Goal: Check status: Check status

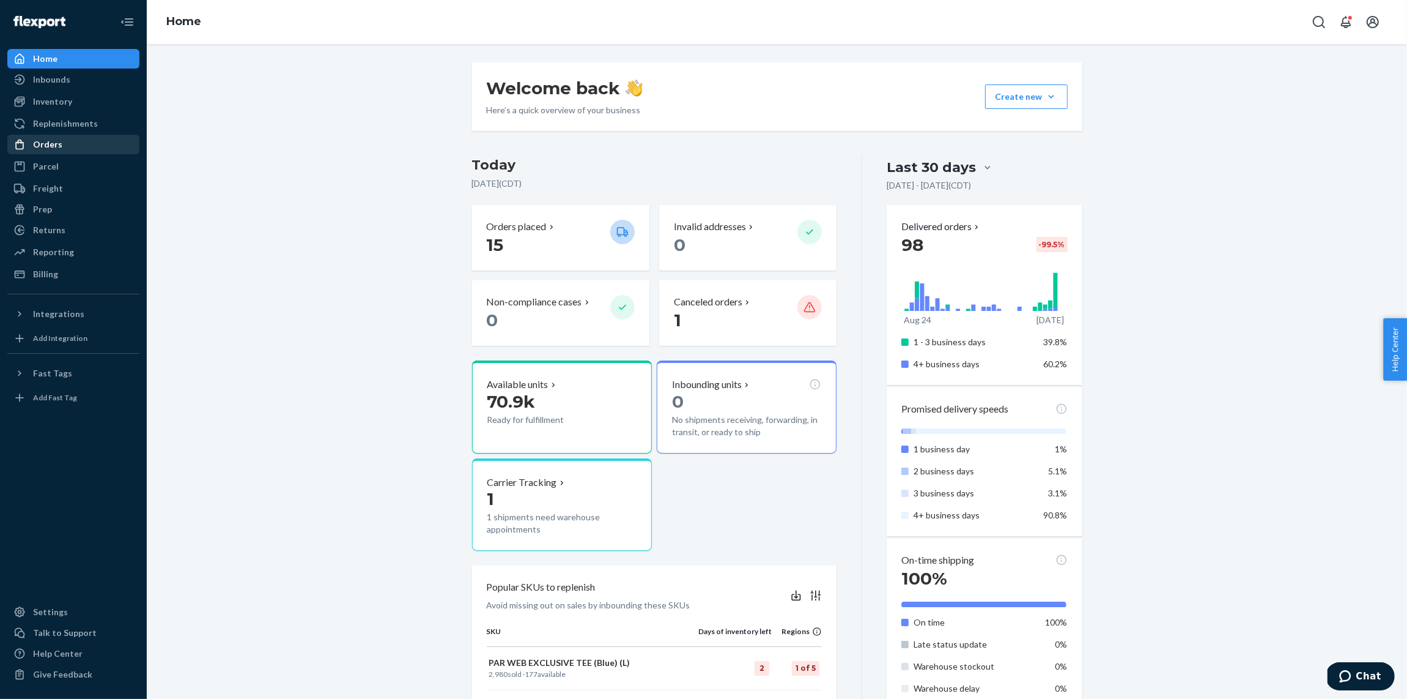
click at [61, 148] on div "Orders" at bounding box center [74, 144] width 130 height 17
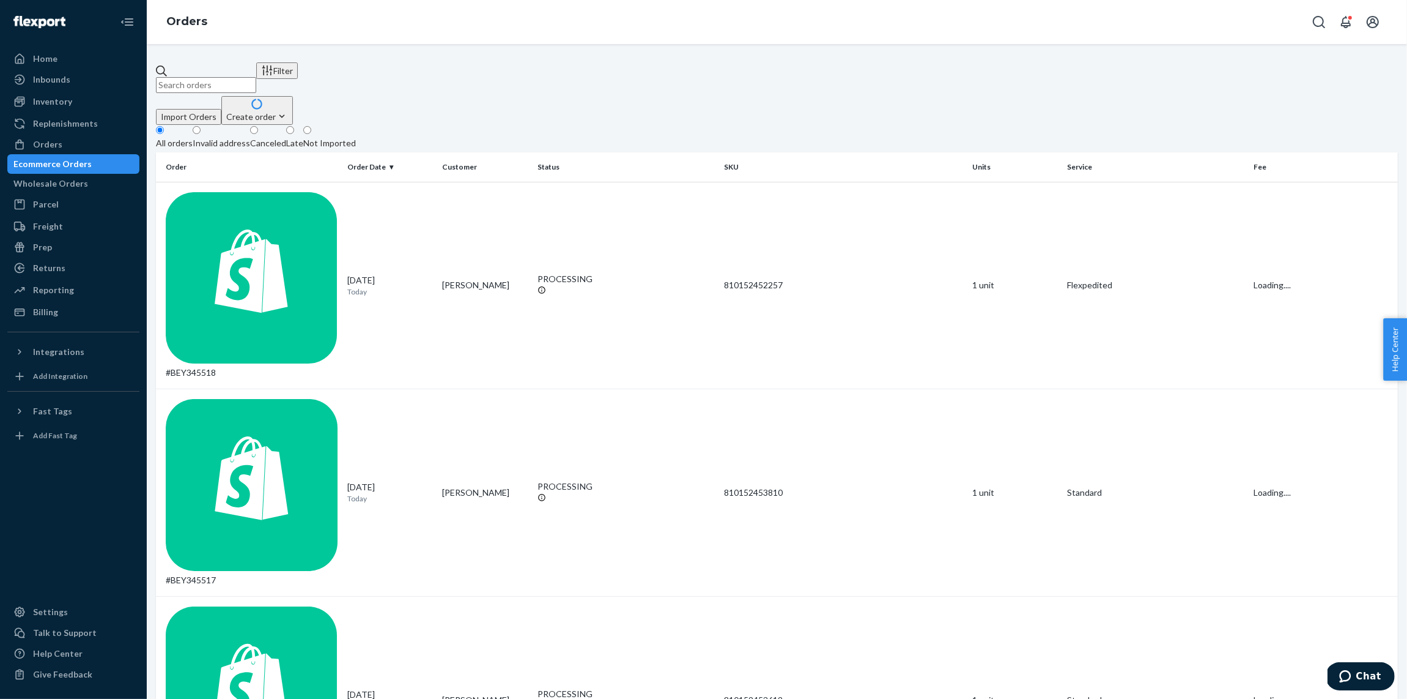
click at [256, 77] on input "text" at bounding box center [206, 85] width 100 height 16
paste input "#BEY229442"
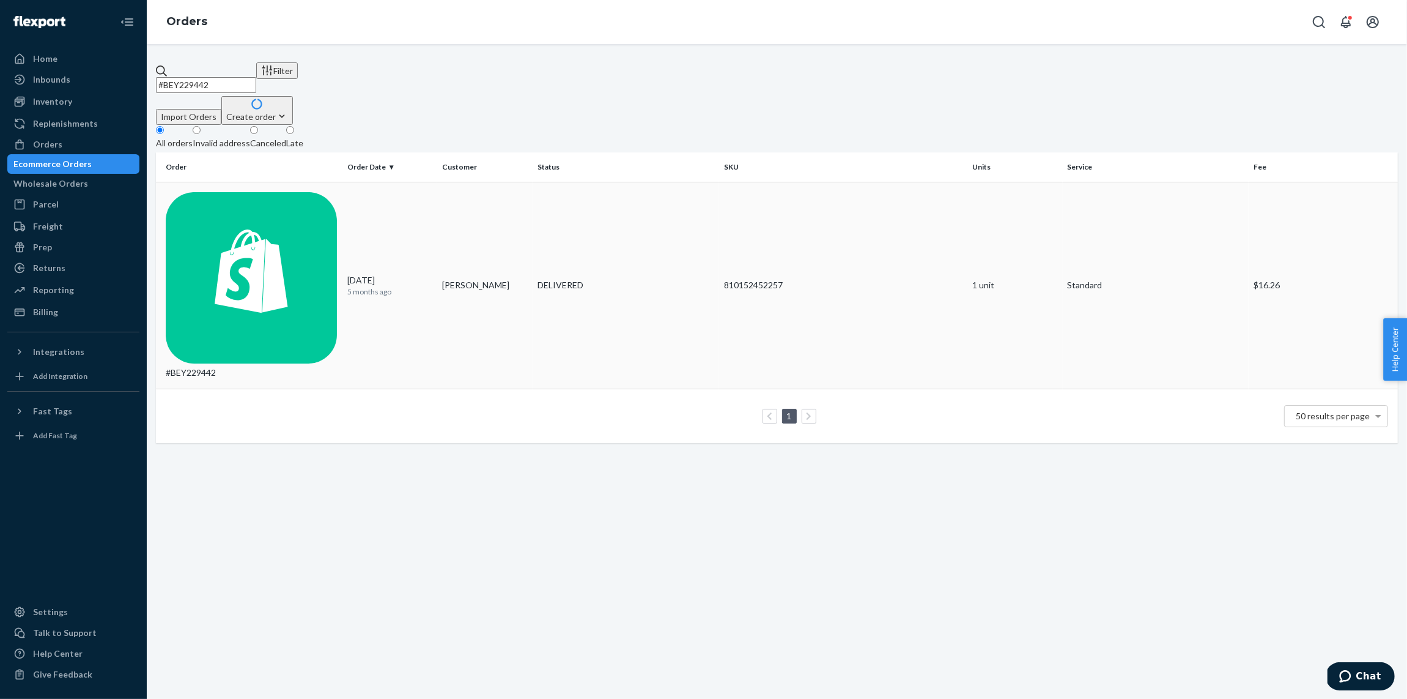
type input "#BEY229442"
click at [257, 196] on td "#BEY229442" at bounding box center [249, 285] width 187 height 207
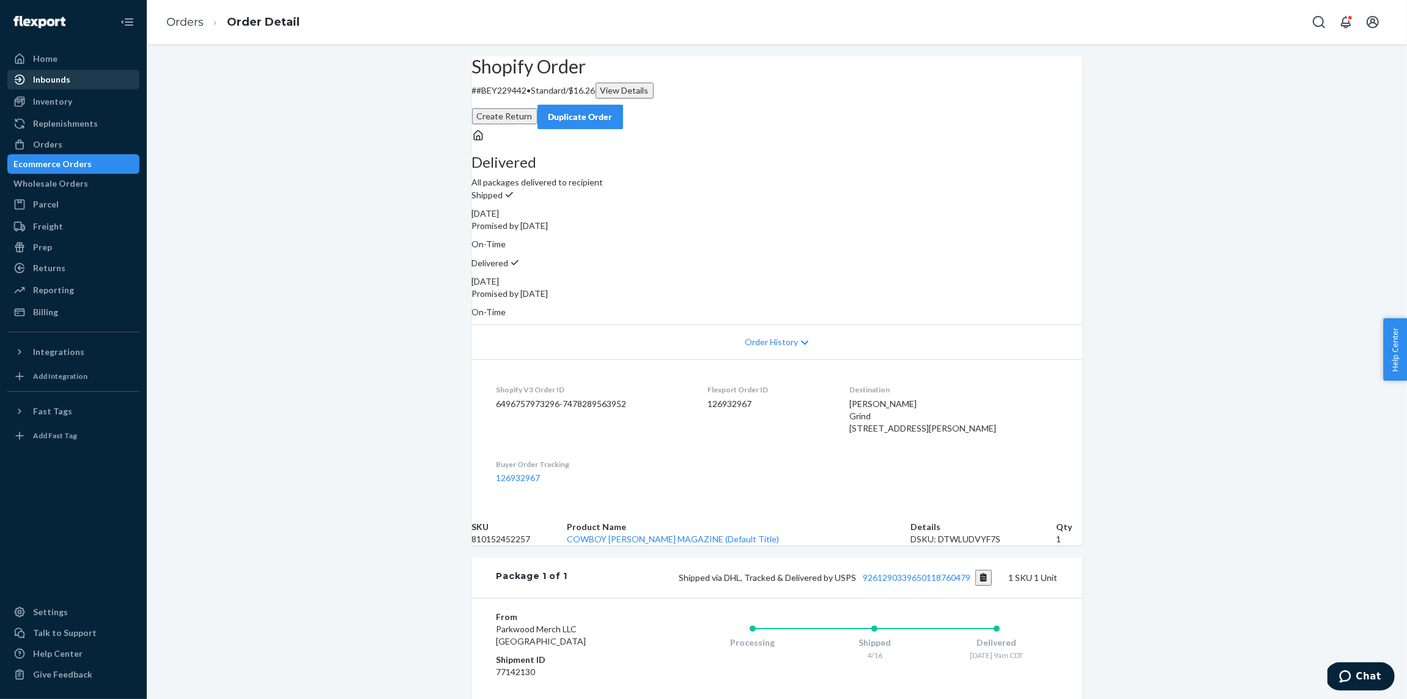
click at [54, 82] on div "Inbounds" at bounding box center [51, 79] width 37 height 12
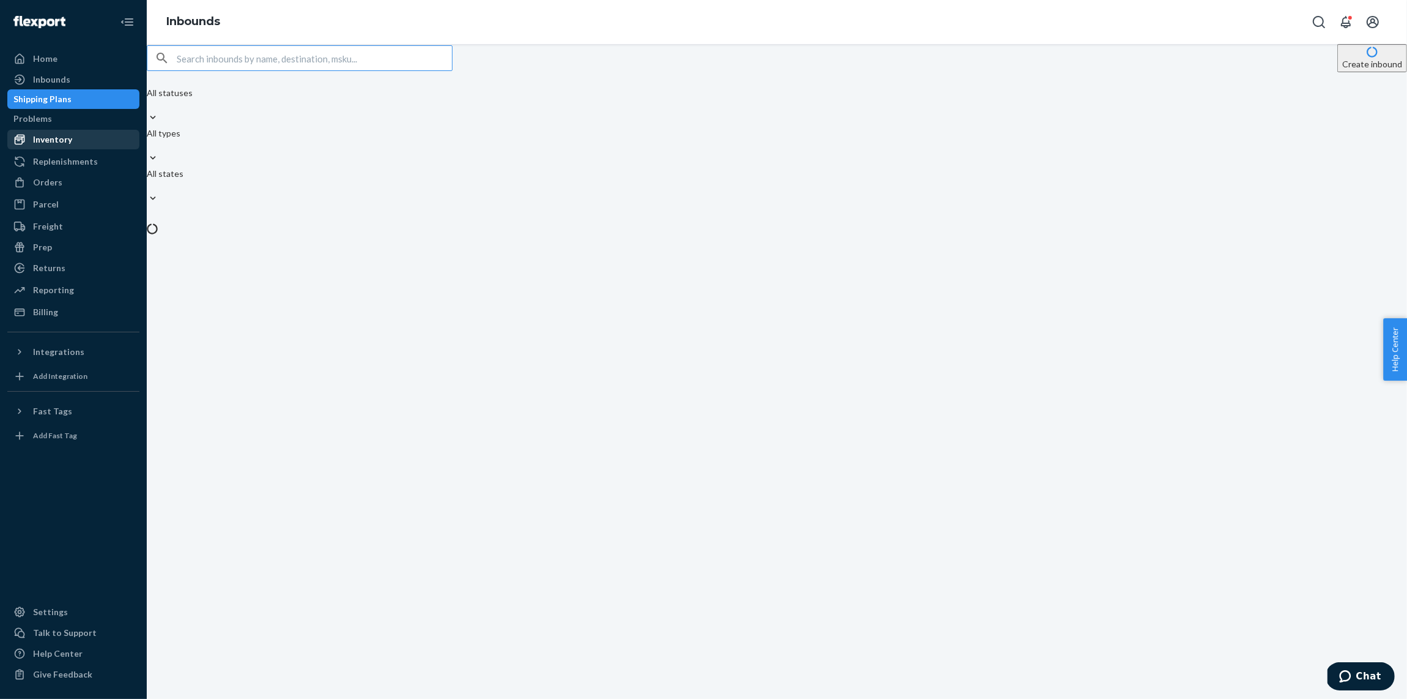
click at [43, 141] on div "Inventory" at bounding box center [52, 139] width 39 height 12
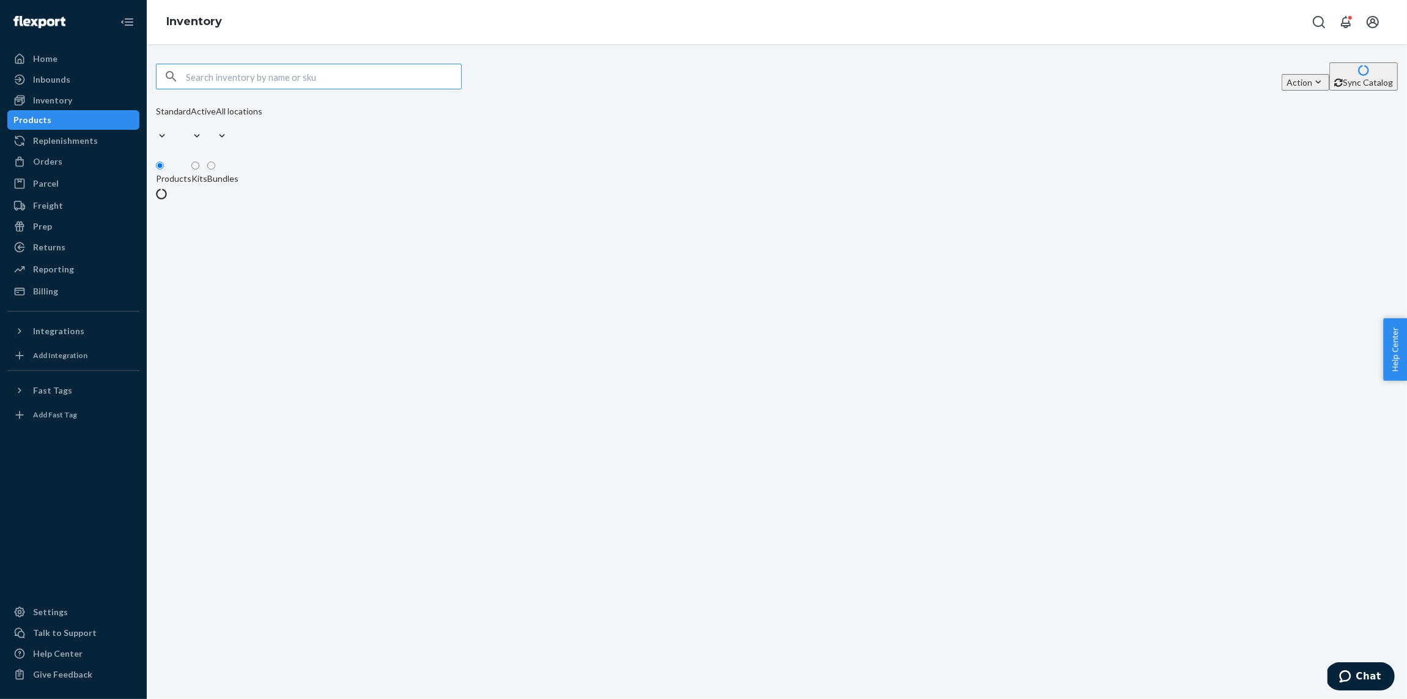
click at [353, 80] on input "text" at bounding box center [323, 76] width 275 height 24
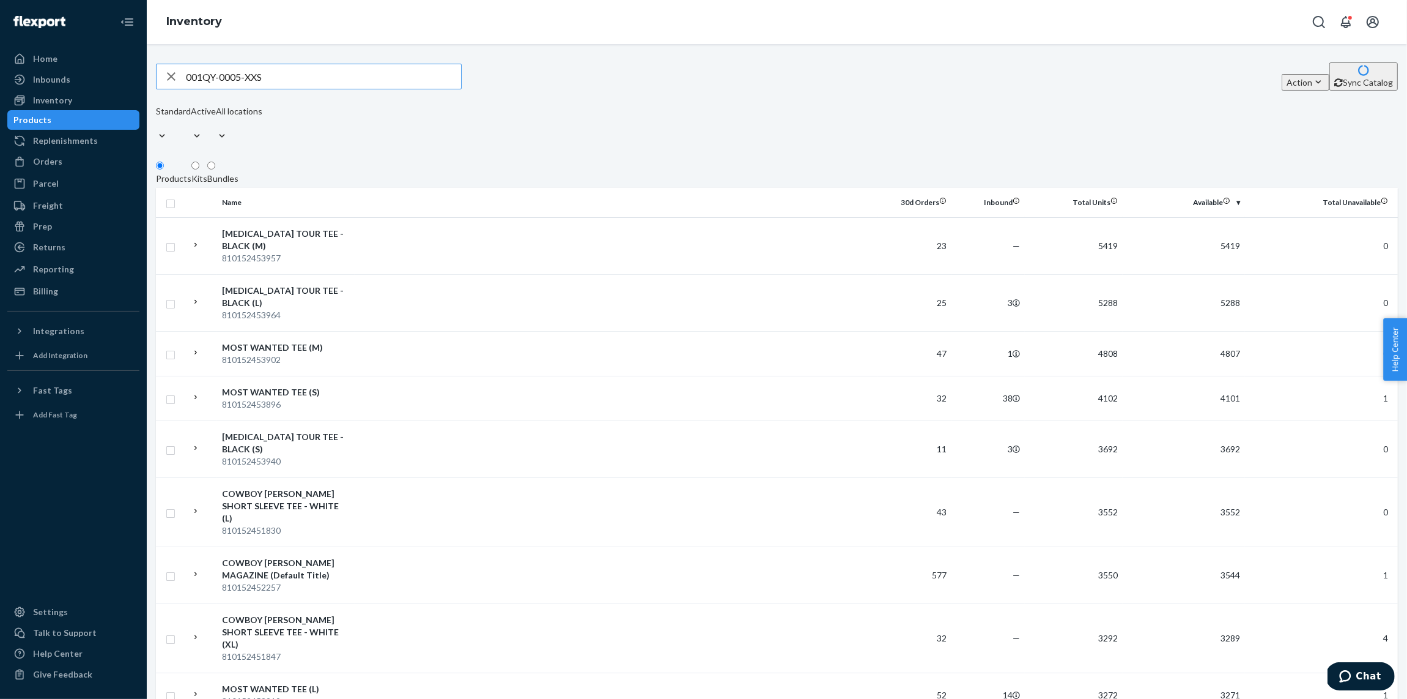
drag, startPoint x: 275, startPoint y: 83, endPoint x: 251, endPoint y: 81, distance: 23.4
click at [251, 81] on input "001QY-0005-XXS" at bounding box center [323, 76] width 275 height 24
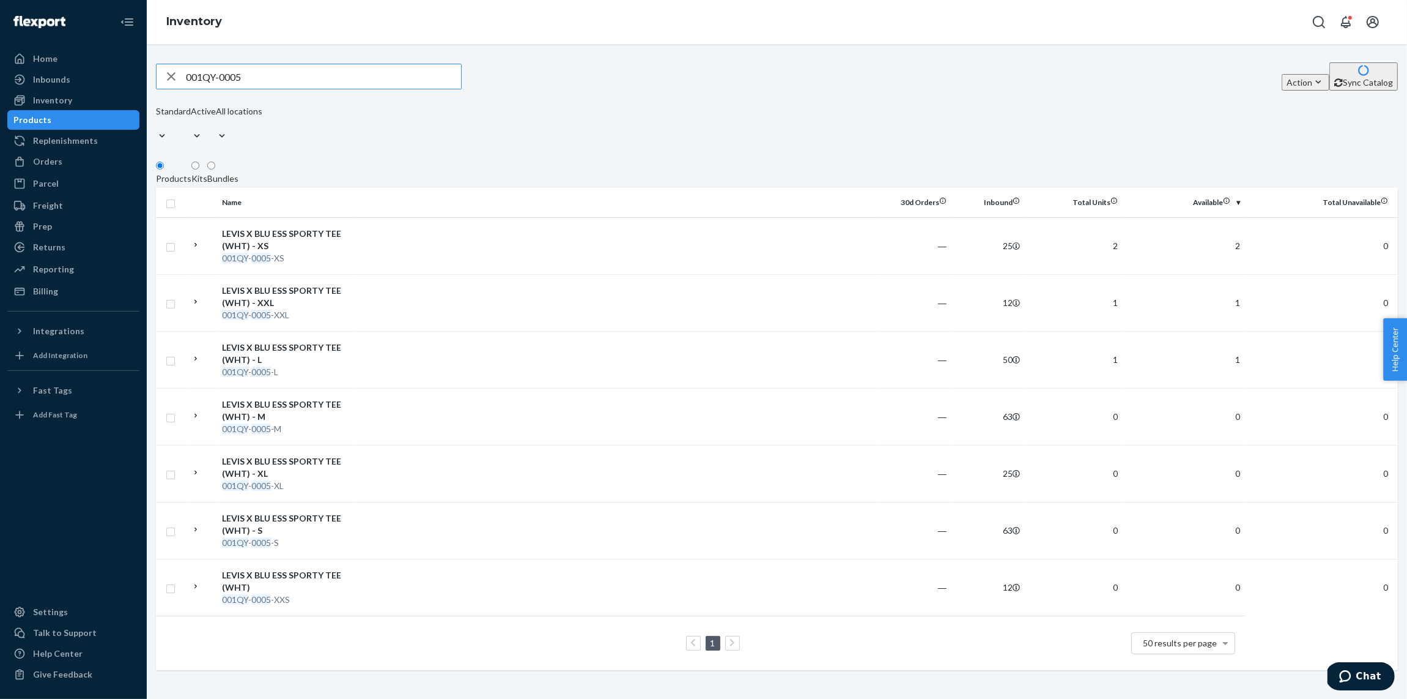
click at [241, 70] on input "001QY-0005" at bounding box center [323, 76] width 275 height 24
click at [241, 72] on input "001QY-0005" at bounding box center [323, 76] width 275 height 24
click at [239, 76] on input "001QY-0005" at bounding box center [323, 76] width 275 height 24
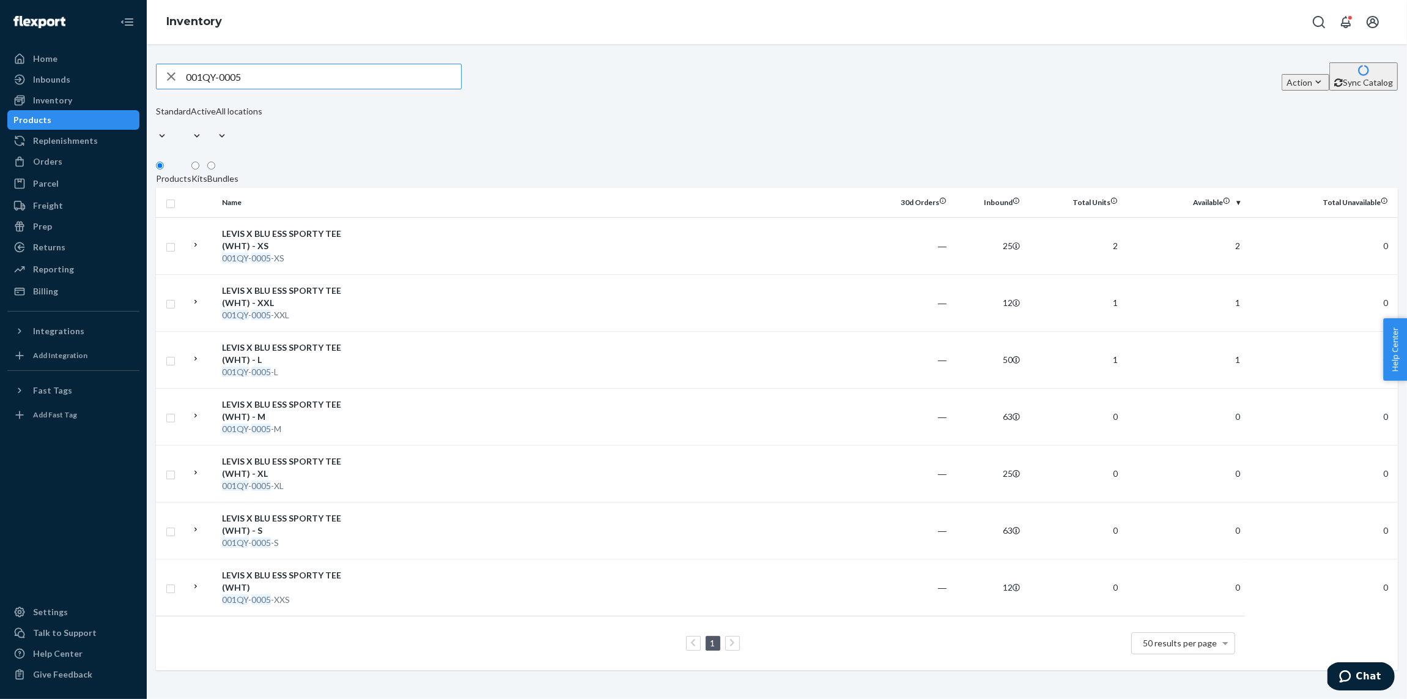
click at [239, 76] on input "001QY-0005" at bounding box center [323, 76] width 275 height 24
paste input "4AU-0001-XXS"
type input "004AU-0001-XXS"
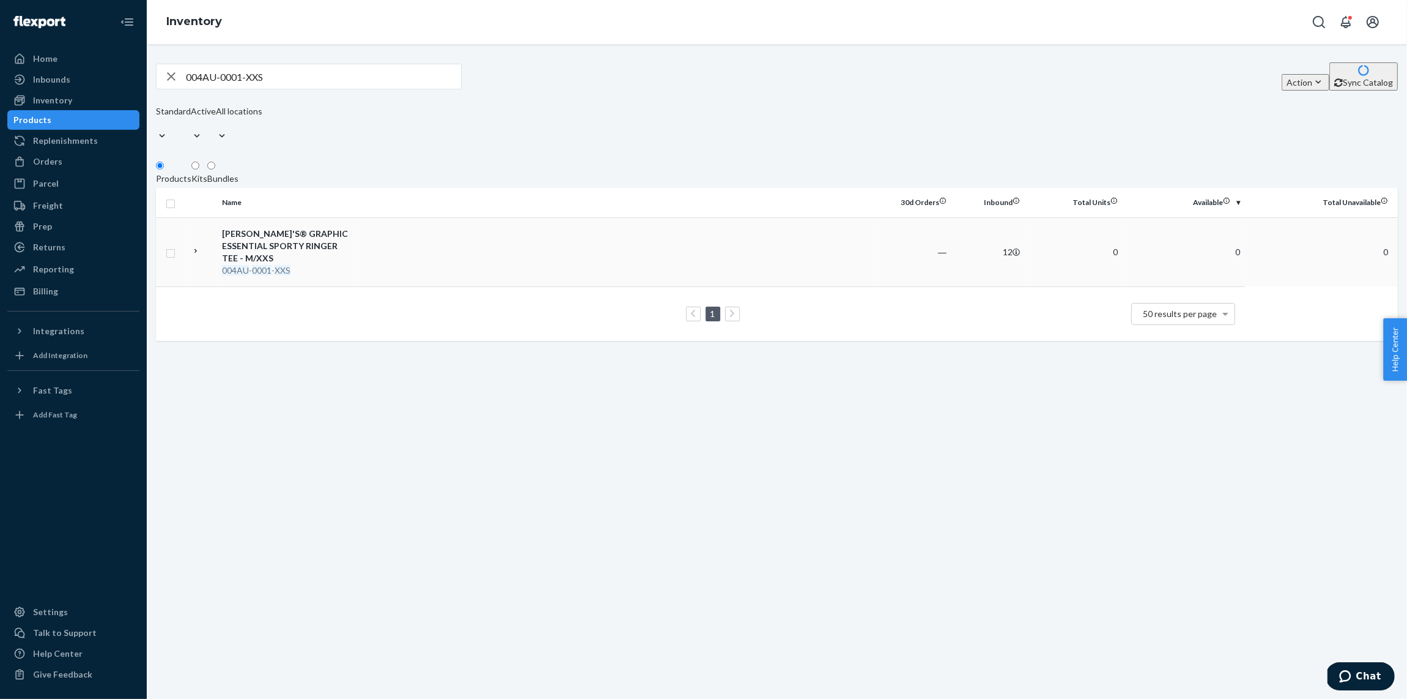
click at [379, 244] on td at bounding box center [617, 251] width 524 height 69
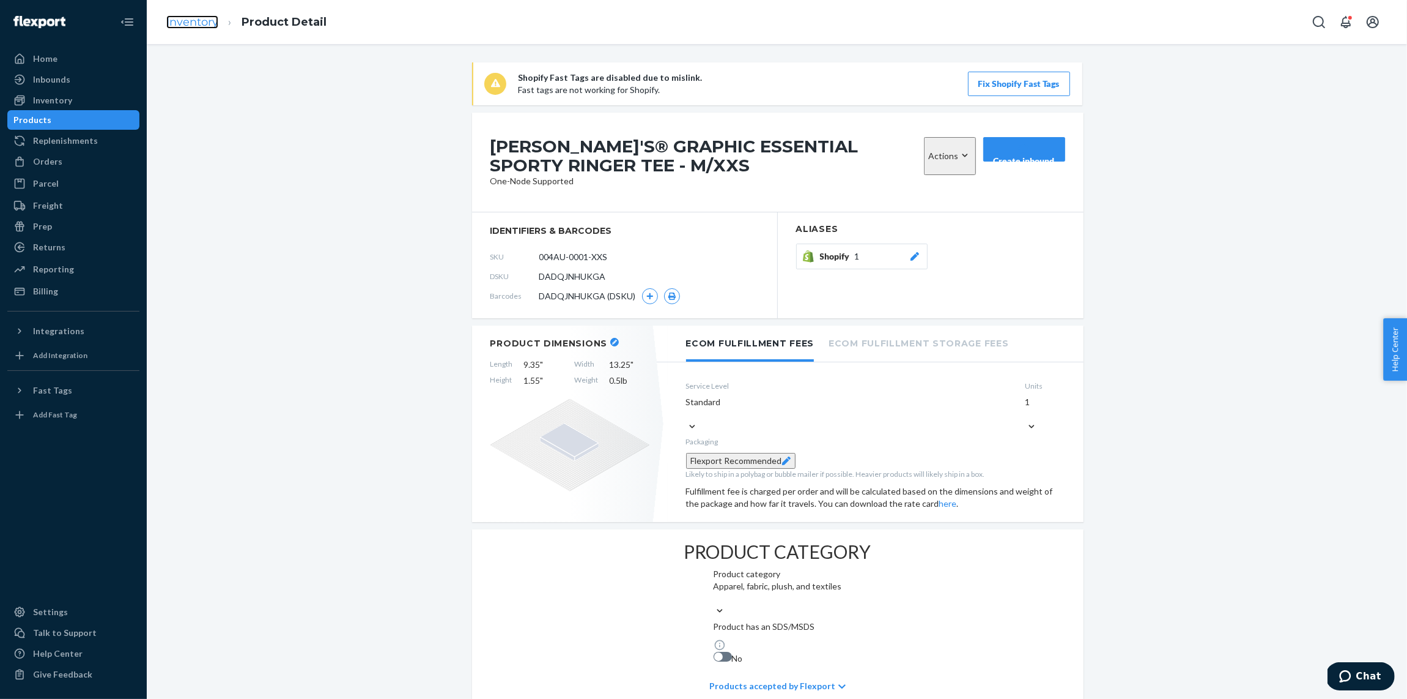
click at [185, 18] on link "Inventory" at bounding box center [192, 21] width 52 height 13
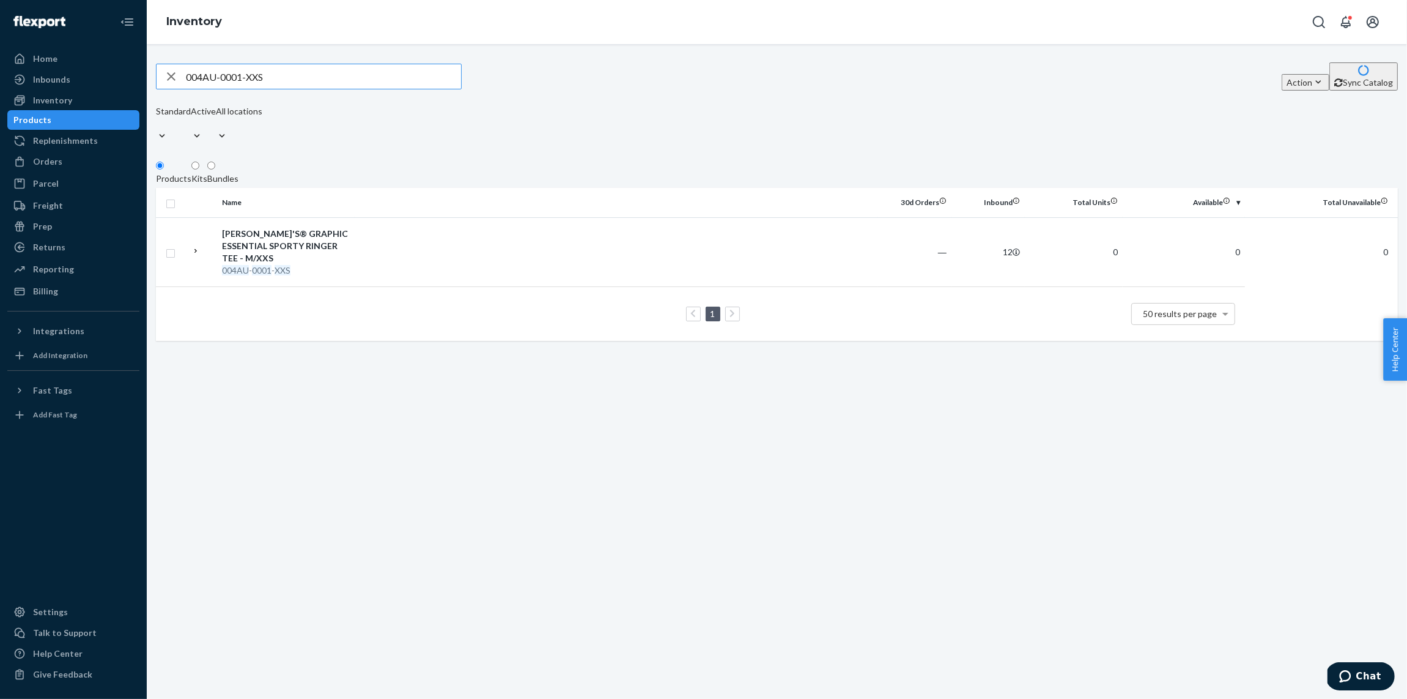
click at [270, 89] on input "004AU-0001-XXS" at bounding box center [323, 76] width 275 height 24
click at [270, 83] on input "004AU-0001-XXS" at bounding box center [323, 76] width 275 height 24
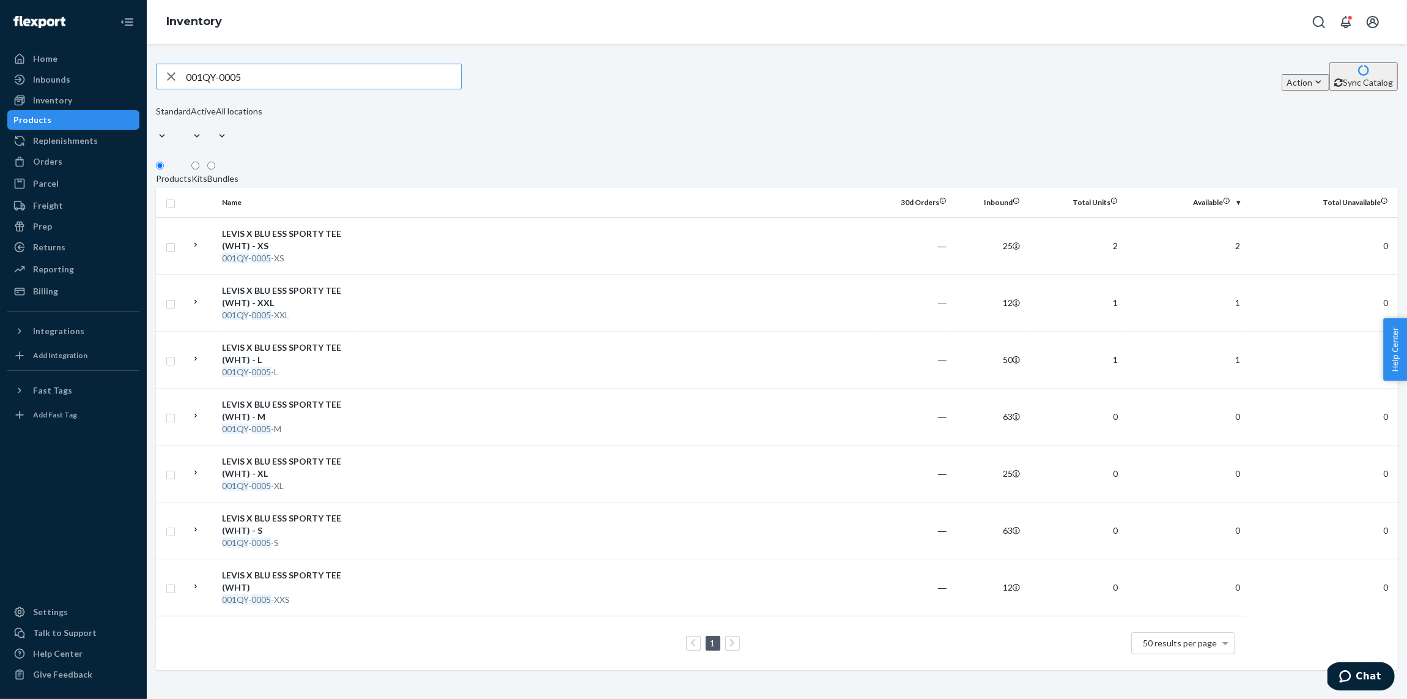
click at [270, 83] on input "001QY-0005" at bounding box center [323, 76] width 275 height 24
click at [270, 82] on input "001QY-0005" at bounding box center [323, 76] width 275 height 24
paste input "810152452677-RESHIP"
type input "810152452677-RESHIP"
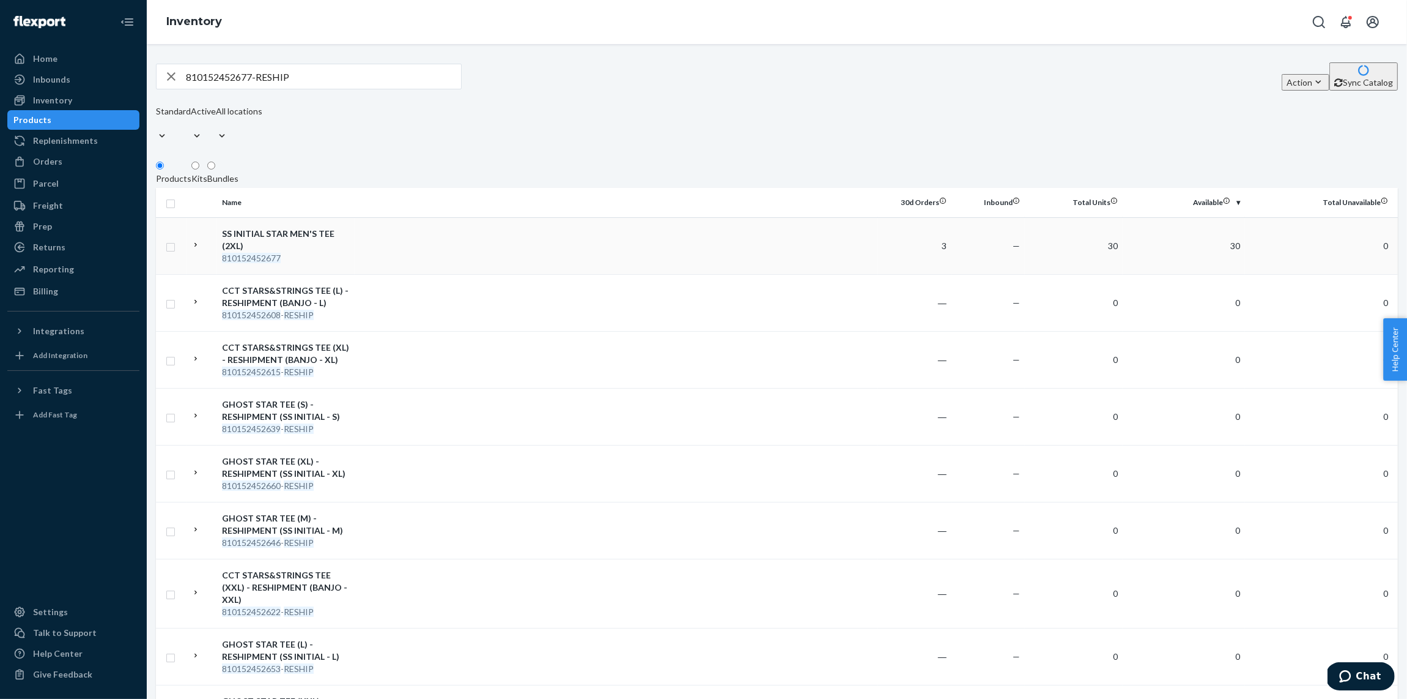
click at [435, 243] on td at bounding box center [617, 245] width 524 height 57
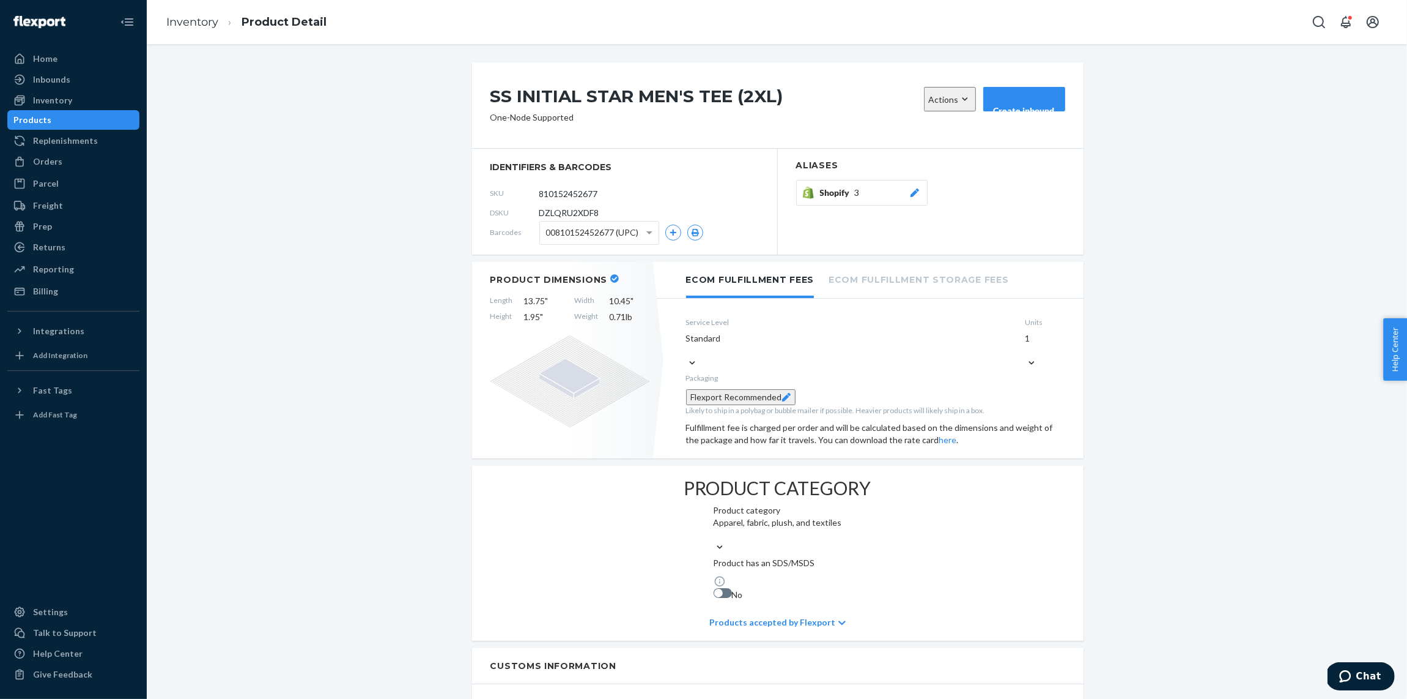
click at [855, 199] on span "3" at bounding box center [857, 193] width 5 height 12
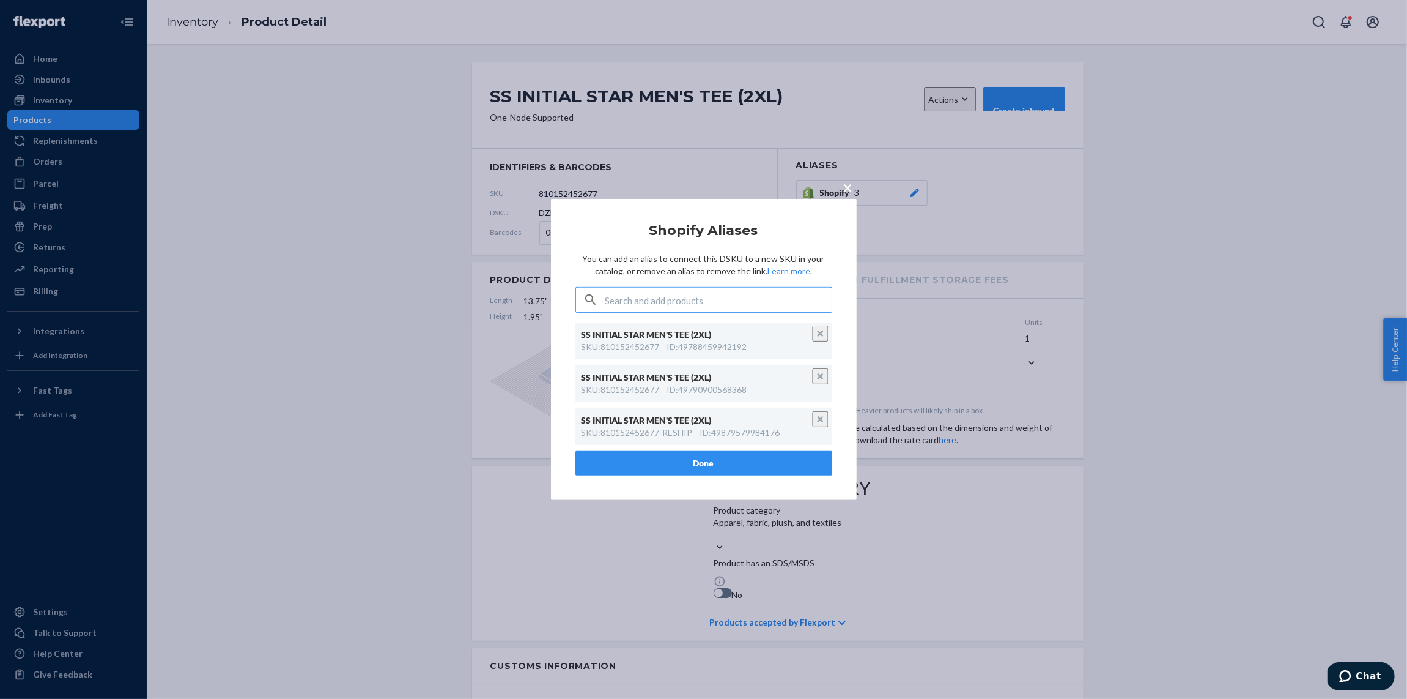
click at [730, 295] on input "text" at bounding box center [719, 299] width 226 height 24
type input "810152452677-RESHIP"
click at [847, 190] on span "×" at bounding box center [848, 187] width 10 height 21
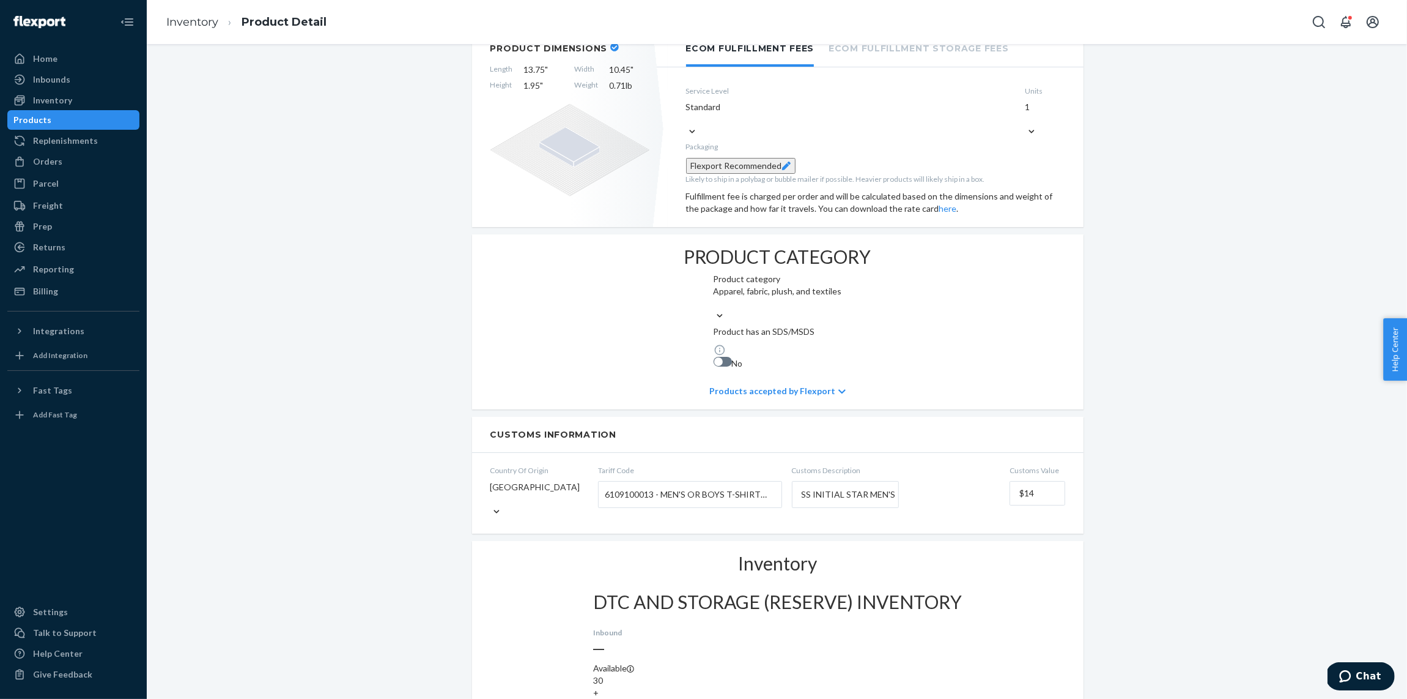
scroll to position [328, 0]
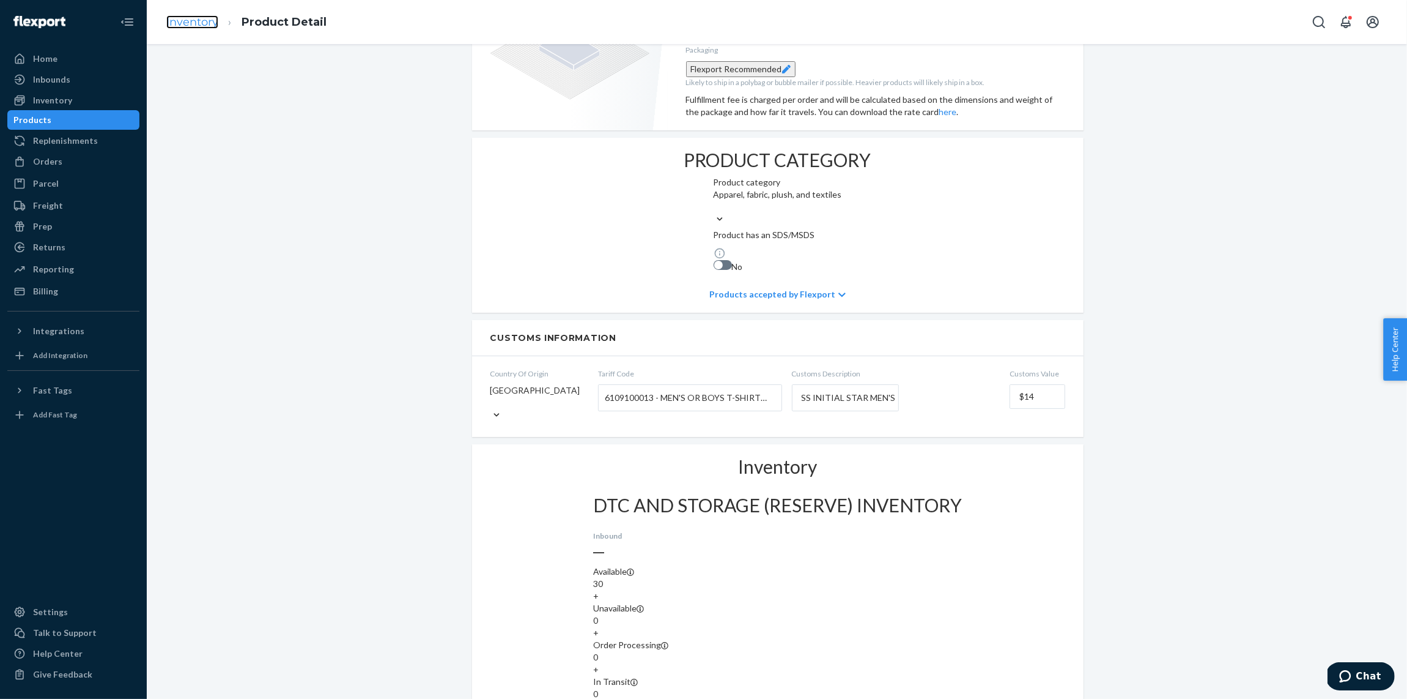
click at [191, 15] on link "Inventory" at bounding box center [192, 21] width 52 height 13
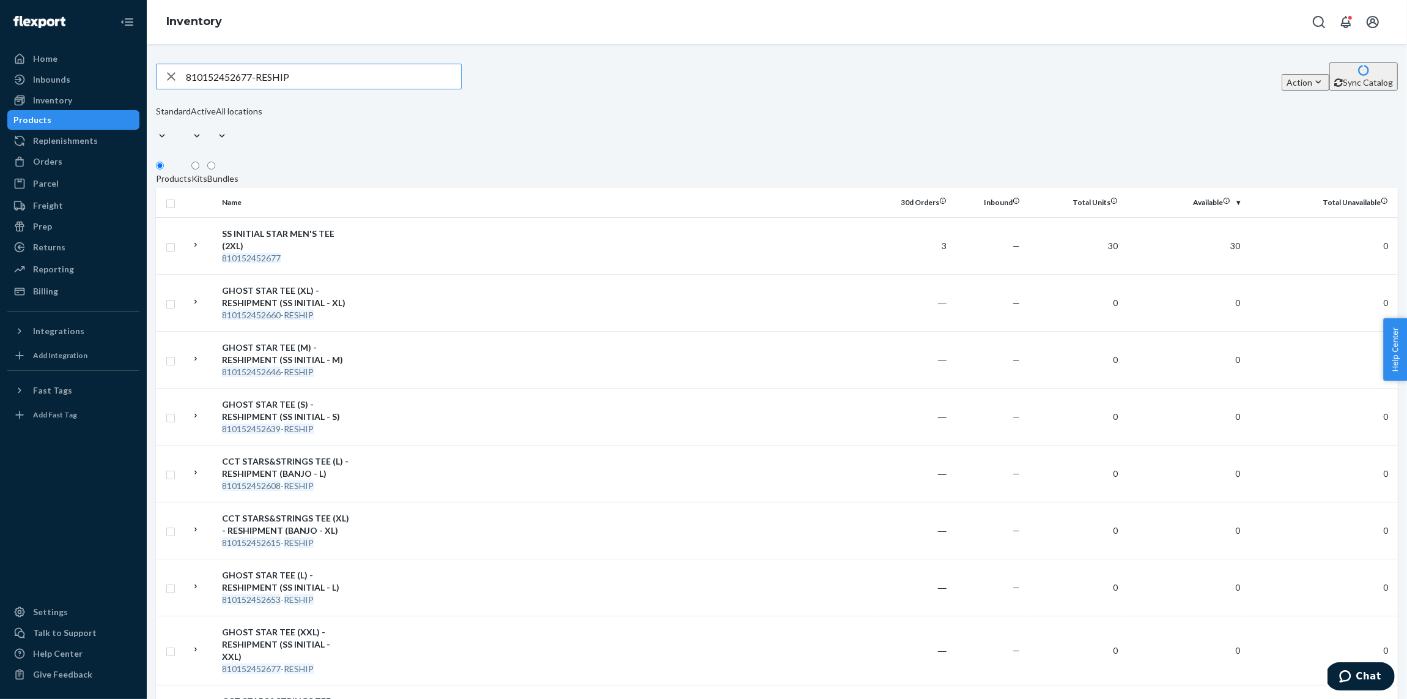
click at [332, 78] on input "810152452677-RESHIP" at bounding box center [323, 76] width 275 height 24
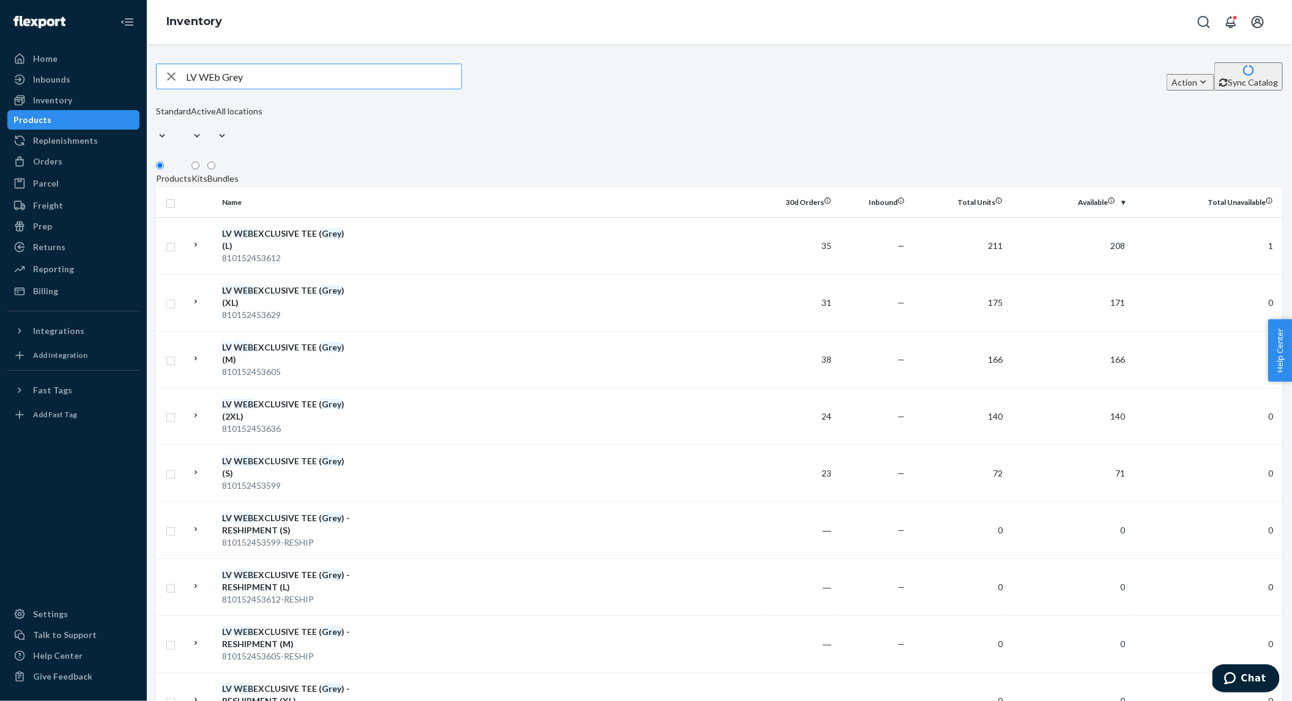
click at [298, 78] on input "LV WEb Grey" at bounding box center [323, 76] width 275 height 24
click at [297, 78] on input "LV WEb Grey" at bounding box center [323, 76] width 275 height 24
paste input "810152453322"
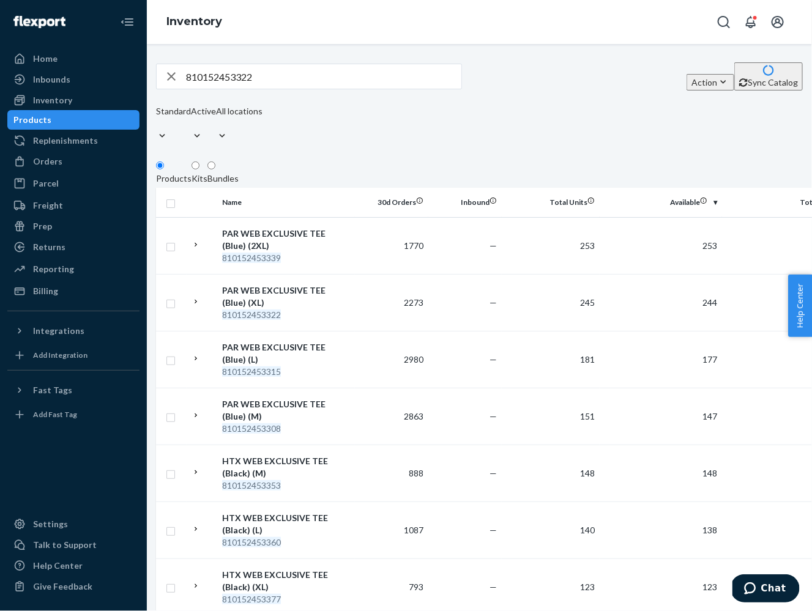
click at [224, 78] on input "810152453322" at bounding box center [323, 76] width 275 height 24
type input "legacy"
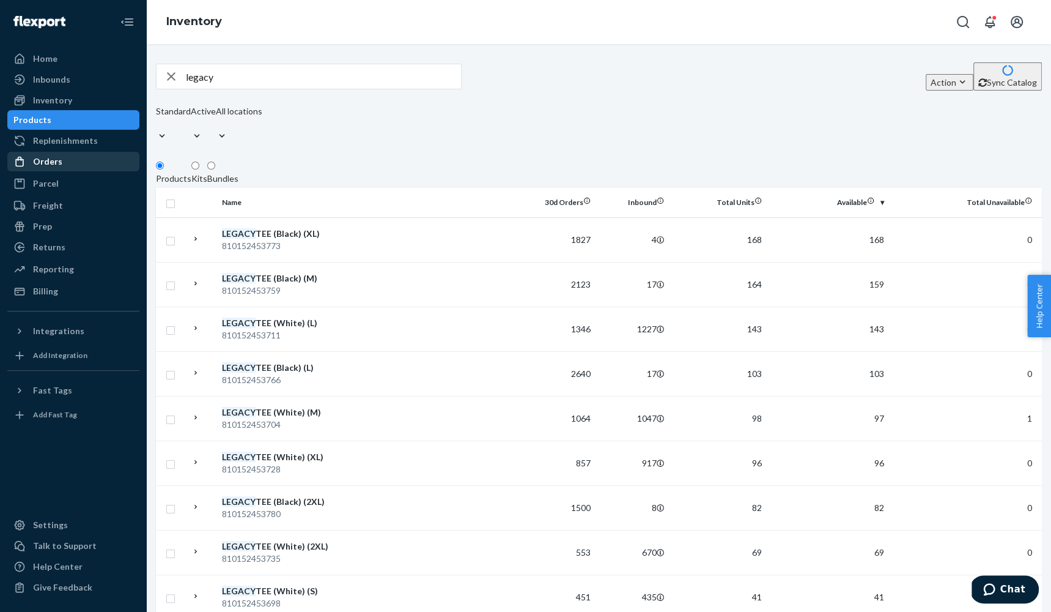
click at [75, 168] on div "Orders" at bounding box center [74, 161] width 130 height 17
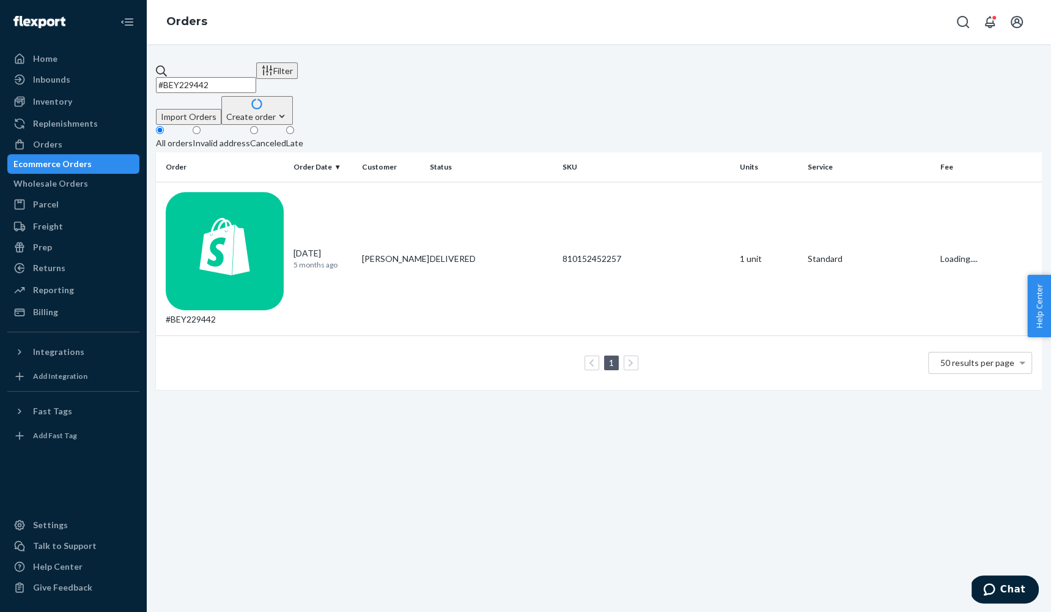
click at [256, 77] on input "#BEY229442" at bounding box center [206, 85] width 100 height 16
paste input "304964"
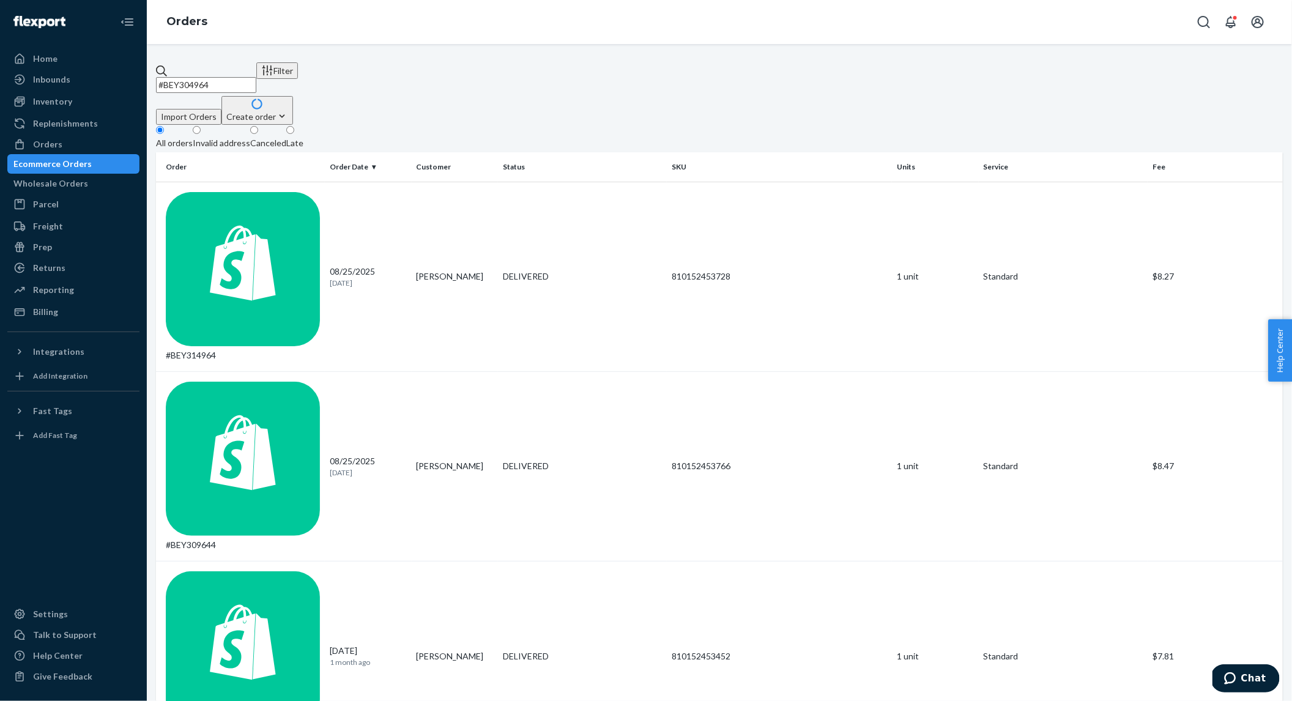
click at [256, 77] on input "#BEY304964" at bounding box center [206, 85] width 100 height 16
paste input "5011"
type input "#BEY305011"
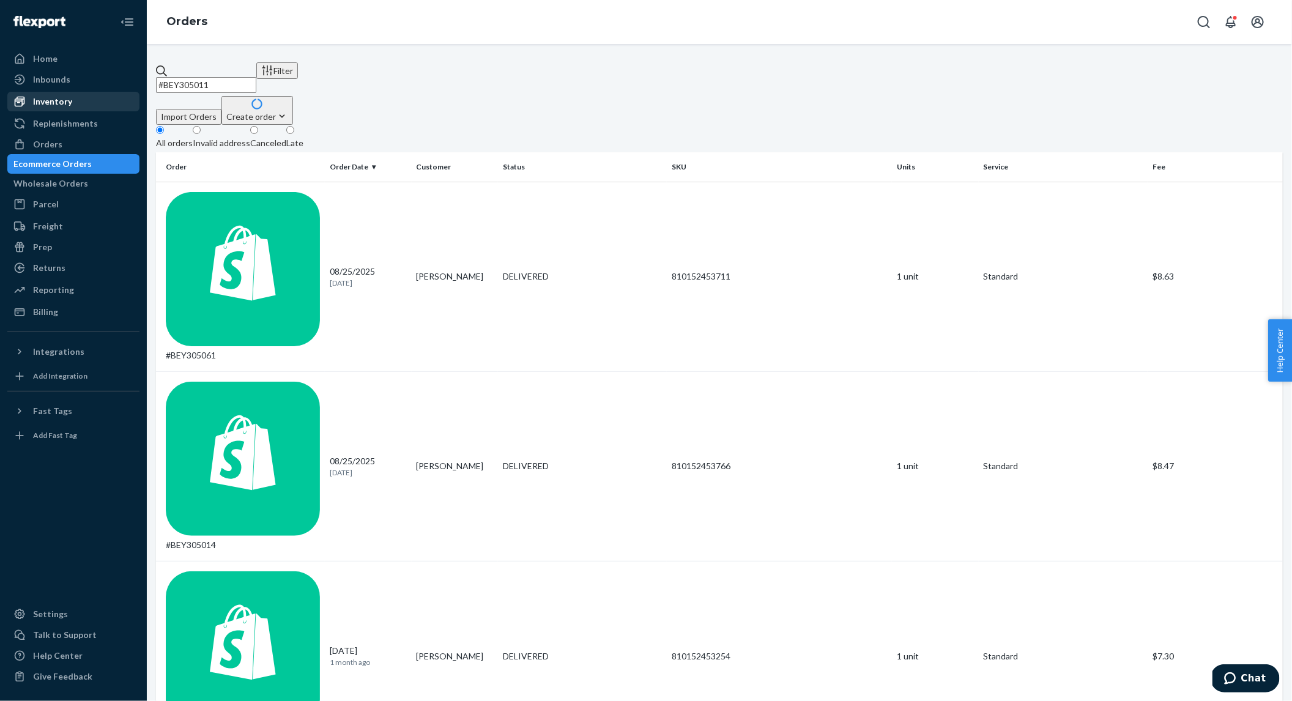
click at [67, 102] on div "Inventory" at bounding box center [52, 101] width 39 height 12
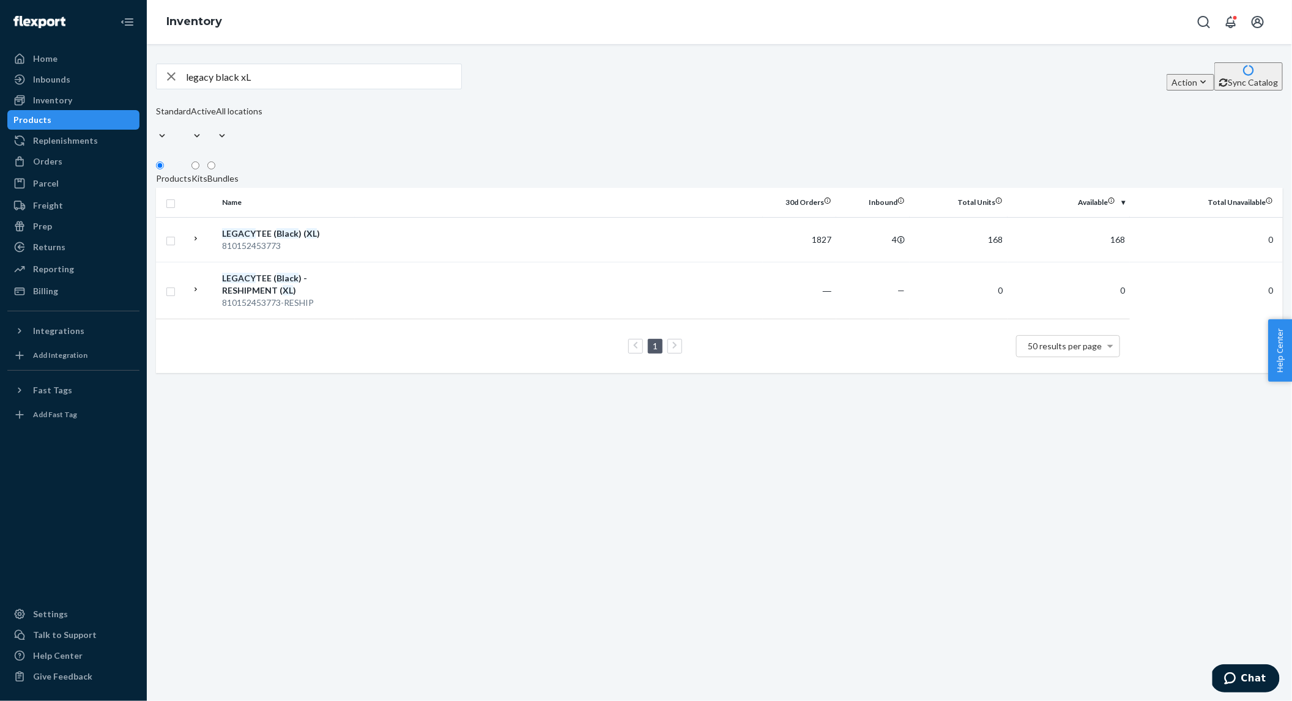
click at [243, 83] on input "legacy black xL" at bounding box center [323, 76] width 275 height 24
paste input "#BEY319997 Complete"
type input "#BEY319997 Complete"
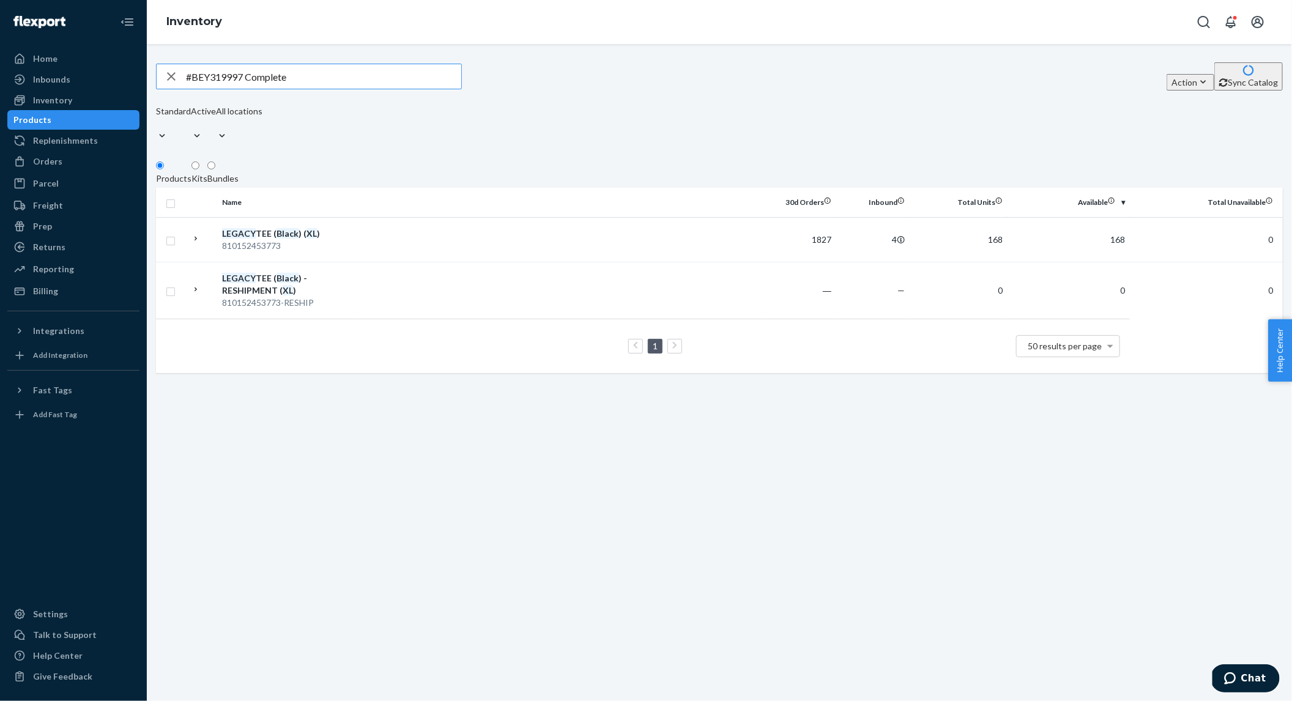
drag, startPoint x: 308, startPoint y: 84, endPoint x: 179, endPoint y: 80, distance: 128.5
click at [182, 81] on div "#BEY319997 Complete" at bounding box center [309, 76] width 305 height 24
click at [202, 79] on input "text" at bounding box center [323, 76] width 275 height 24
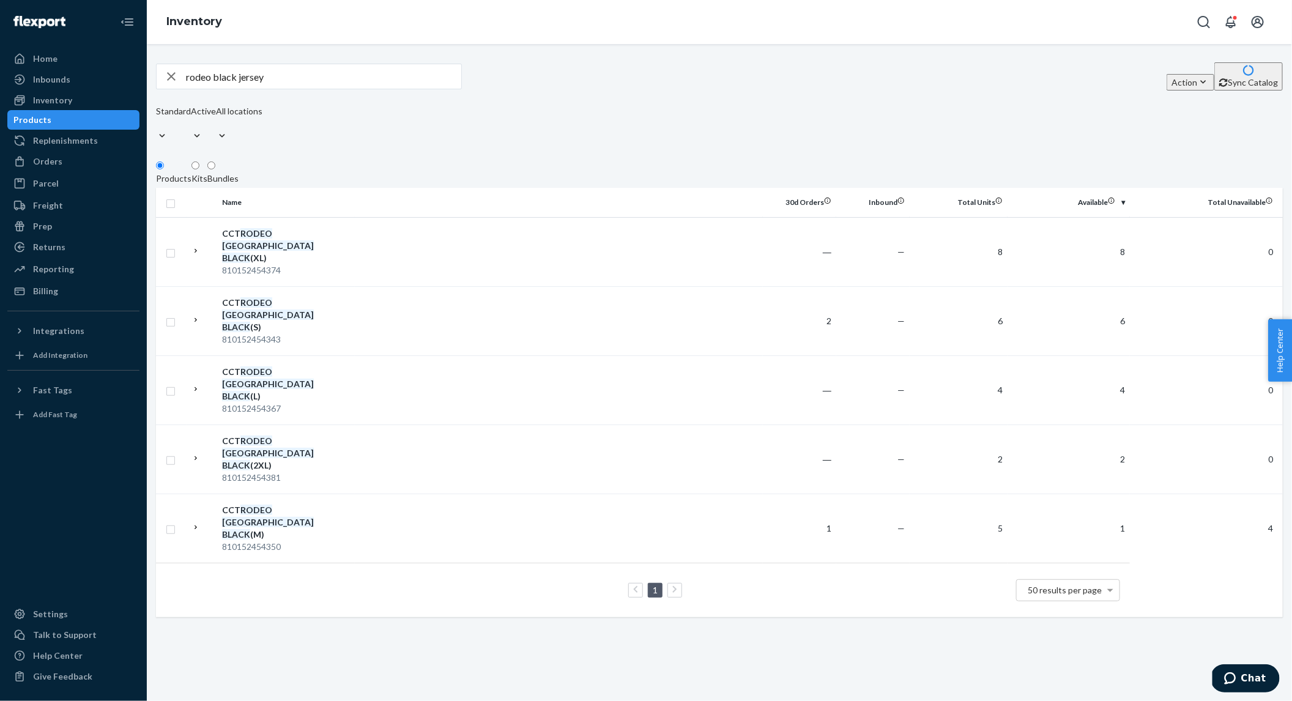
click at [247, 84] on input "rodeo black jersey" at bounding box center [323, 76] width 275 height 24
paste input "A9456-0005-L"
type input "A9456-0005-L"
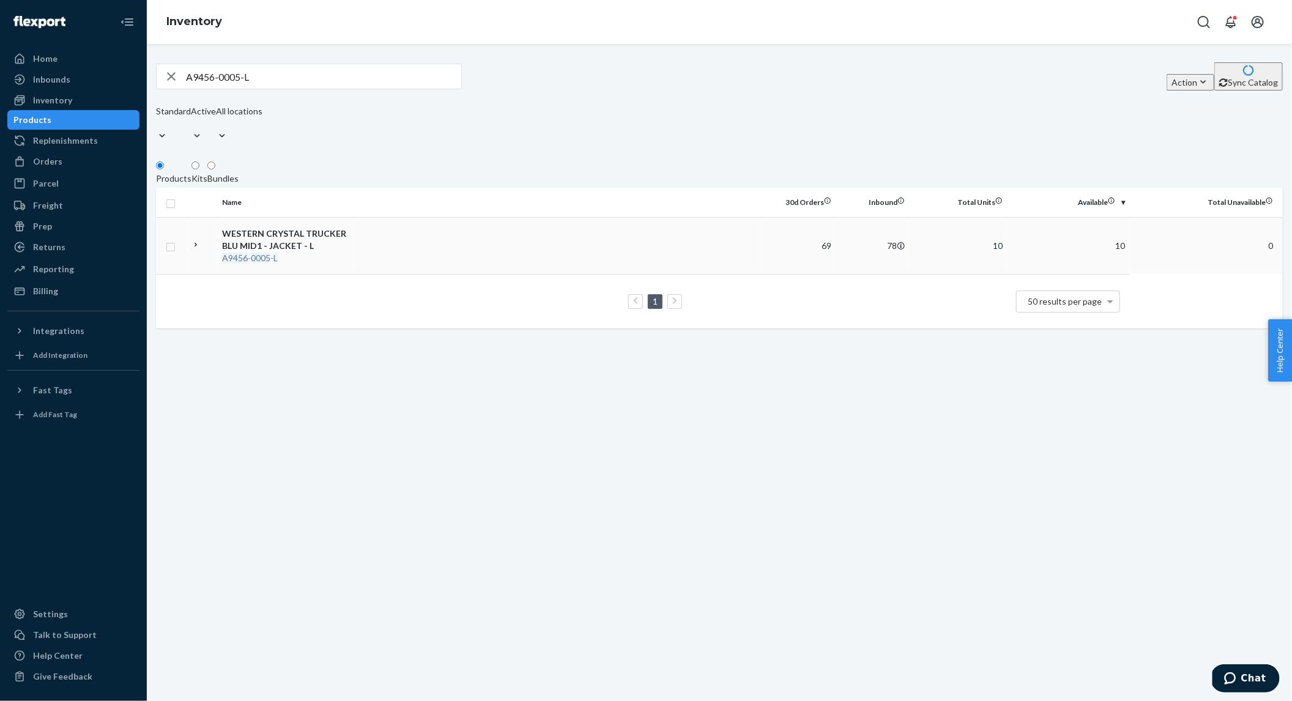
click at [365, 242] on td at bounding box center [559, 245] width 408 height 57
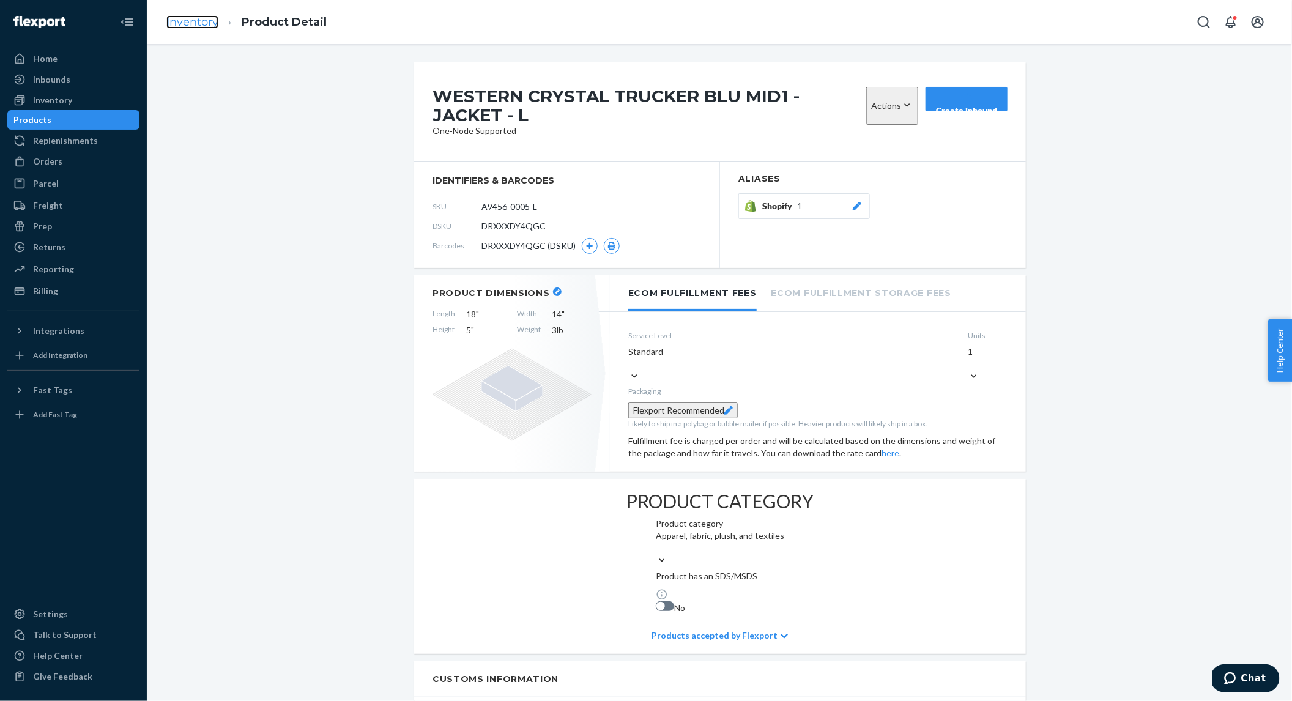
click at [187, 28] on link "Inventory" at bounding box center [192, 21] width 52 height 13
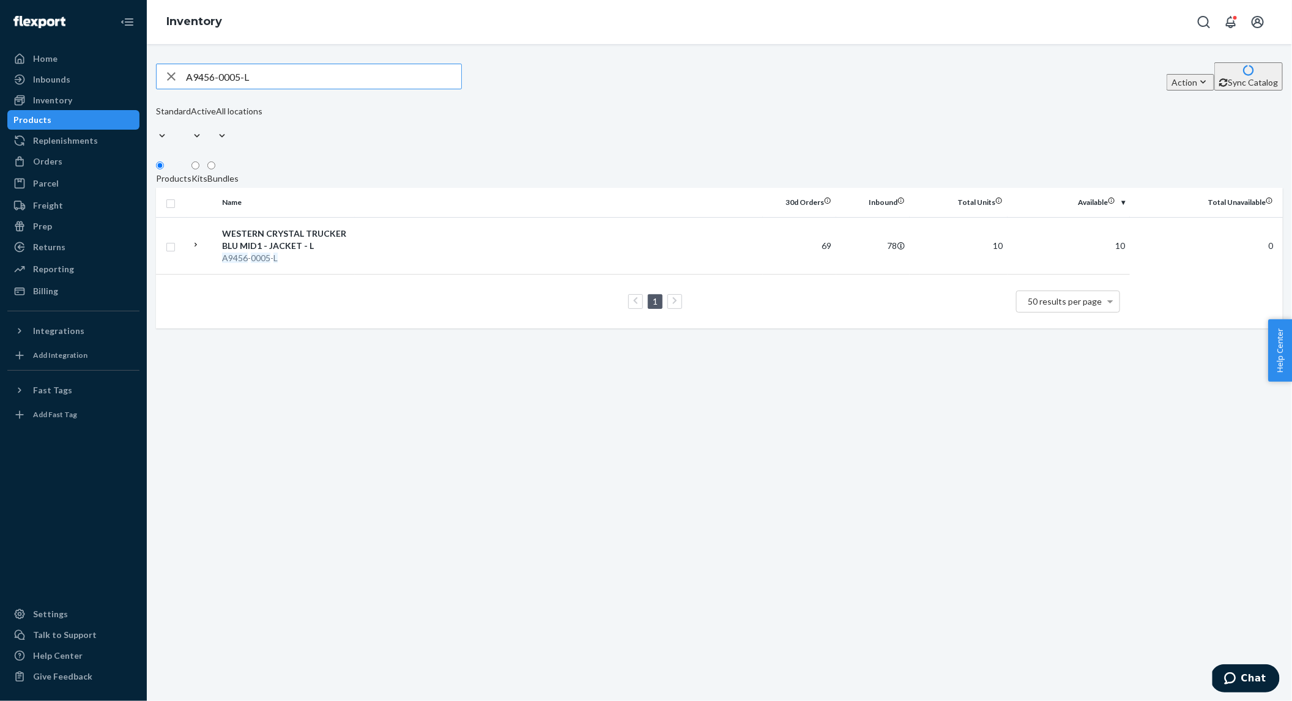
click at [311, 80] on input "A9456-0005-L" at bounding box center [323, 76] width 275 height 24
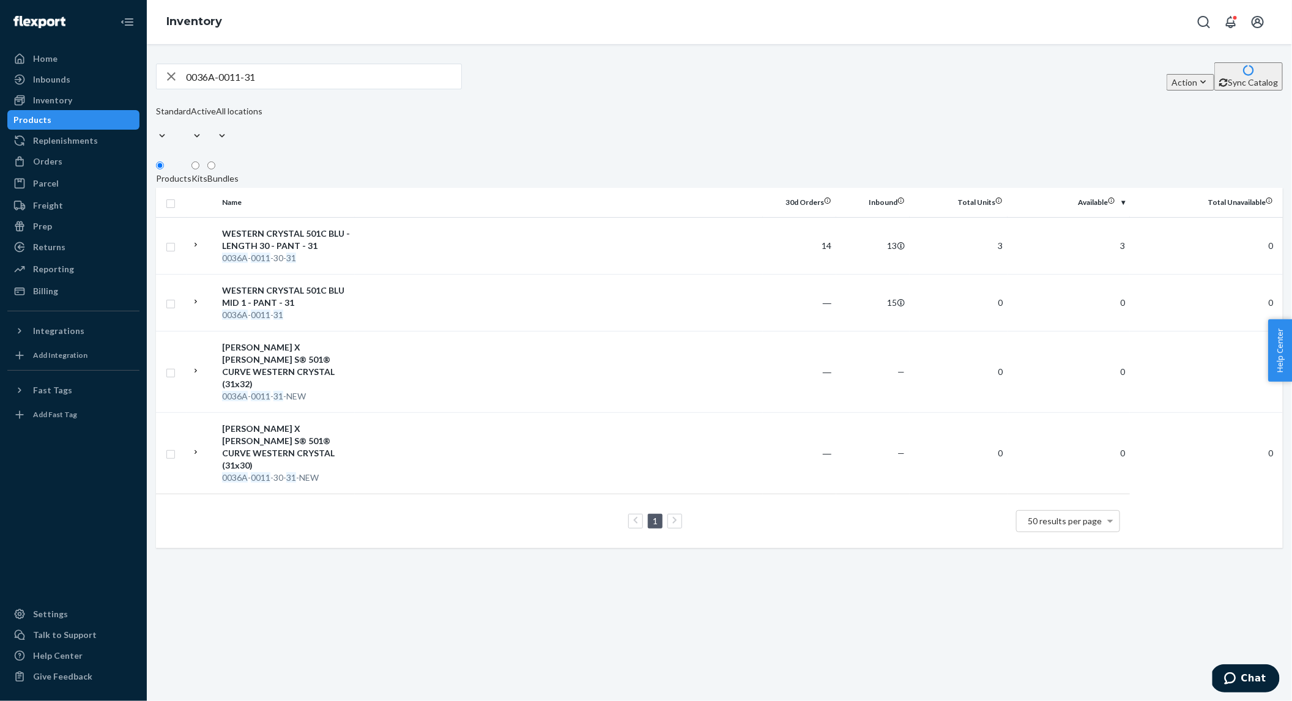
click at [302, 87] on input "0036A-0011-31" at bounding box center [323, 76] width 275 height 24
type input "rodeo jersey black"
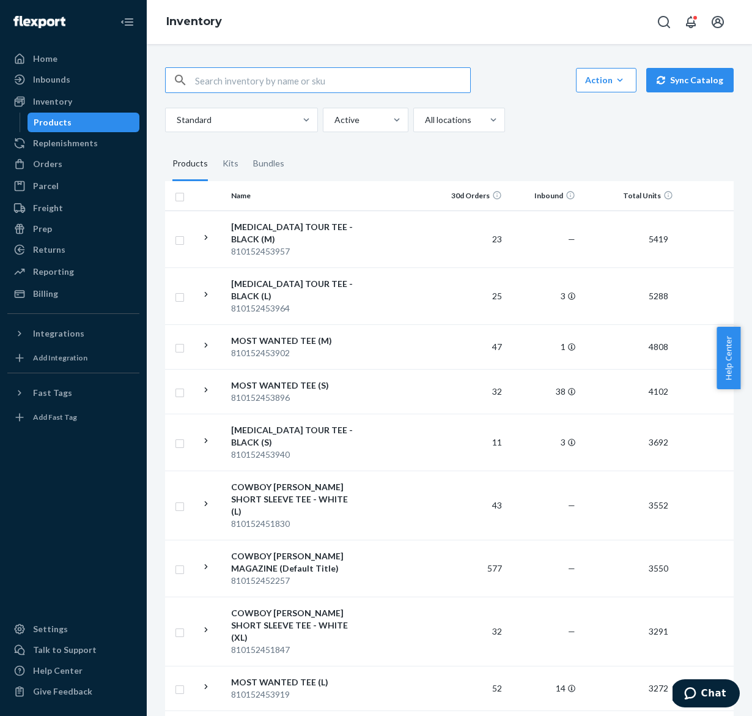
click at [296, 86] on input "text" at bounding box center [332, 80] width 275 height 24
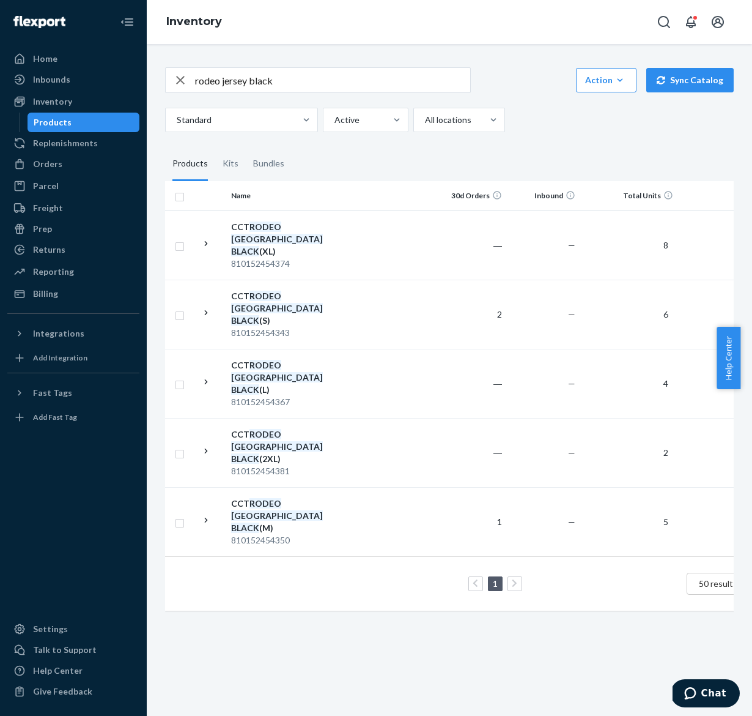
click at [306, 75] on input "rodeo jersey black" at bounding box center [332, 80] width 275 height 24
type input "[DATE]"
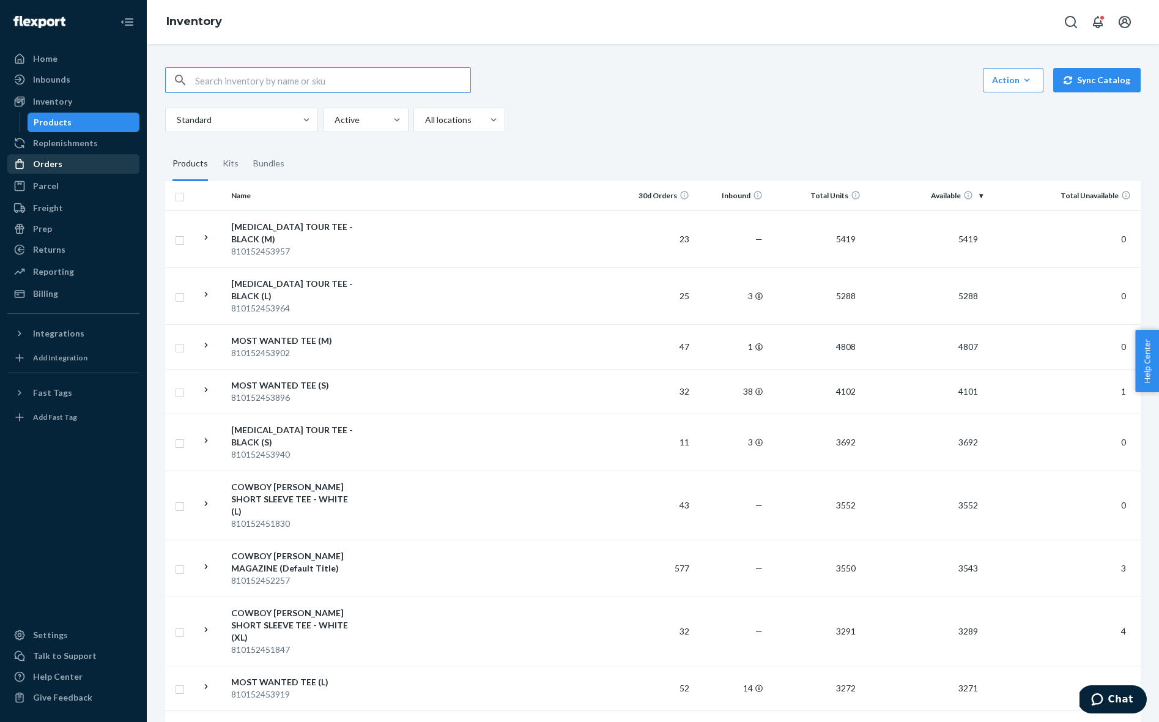
click at [74, 166] on div "Orders" at bounding box center [74, 163] width 130 height 17
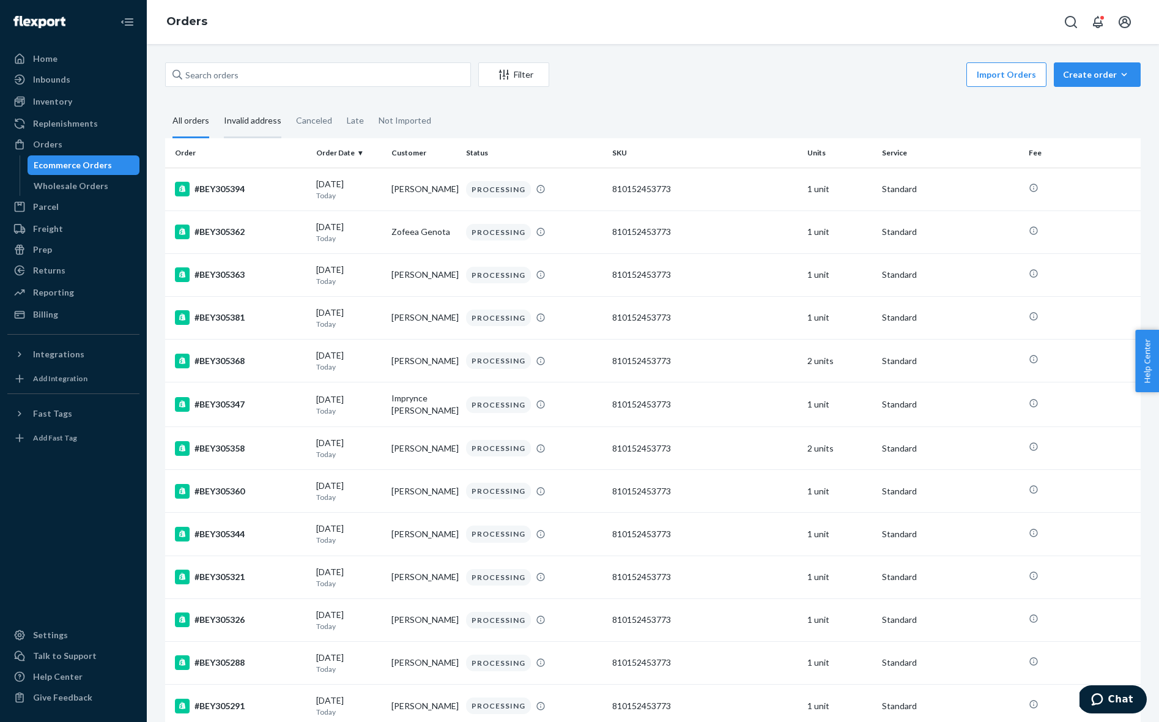
click at [253, 120] on div "Invalid address" at bounding box center [252, 122] width 57 height 34
click at [217, 105] on input "Invalid address" at bounding box center [217, 105] width 0 height 0
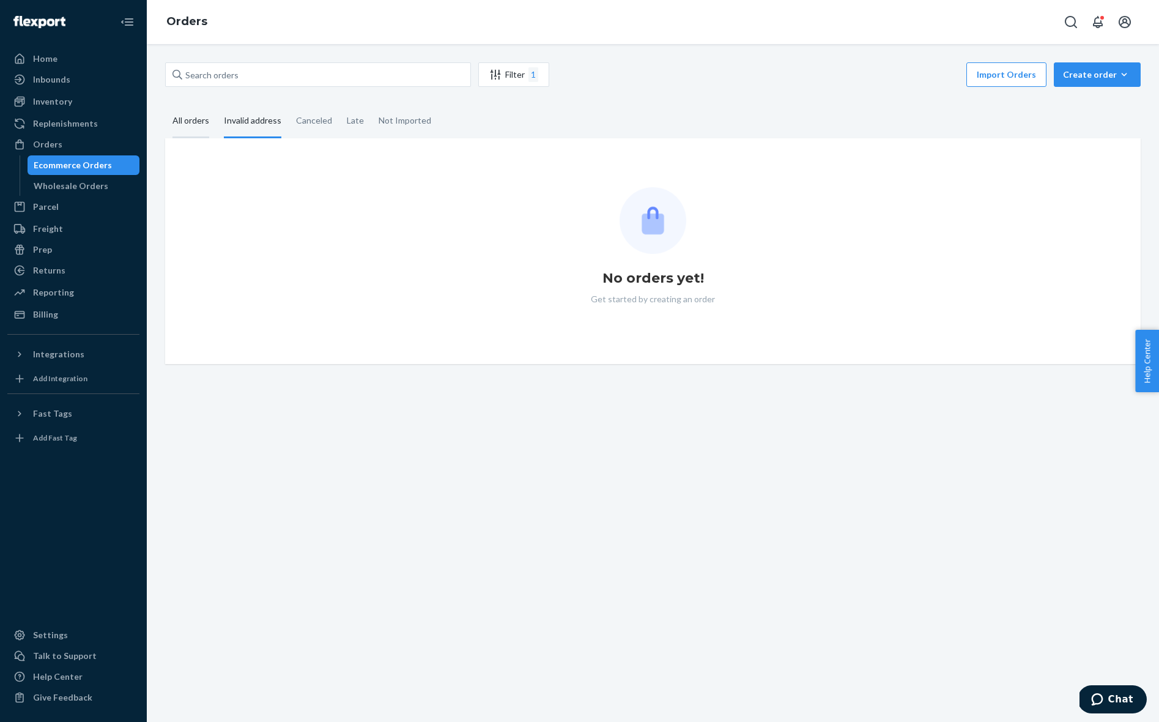
click at [184, 117] on div "All orders" at bounding box center [190, 122] width 37 height 34
click at [165, 105] on input "All orders" at bounding box center [165, 105] width 0 height 0
